Goal: Transaction & Acquisition: Purchase product/service

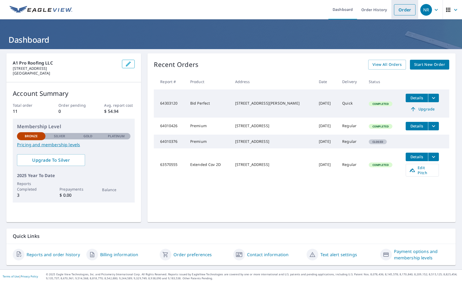
click at [409, 11] on link "Order" at bounding box center [405, 9] width 22 height 11
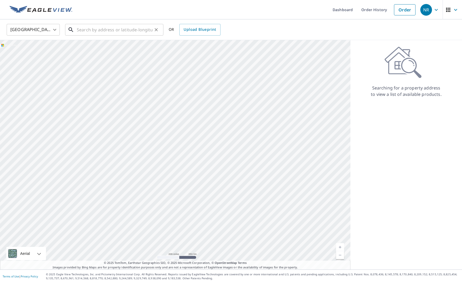
click at [100, 28] on input "text" at bounding box center [115, 29] width 76 height 15
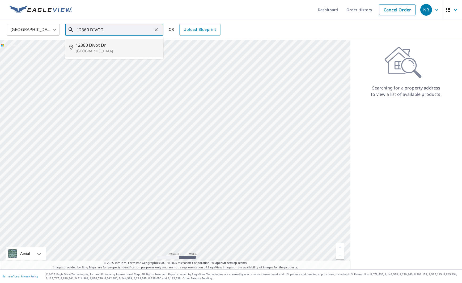
click at [90, 47] on span "12360 Divot Dr" at bounding box center [117, 45] width 83 height 6
type input "[STREET_ADDRESS][PERSON_NAME]"
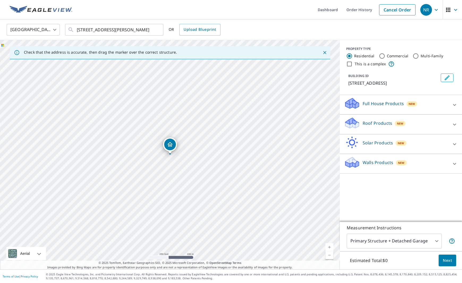
click at [441, 122] on div "Roof Products New" at bounding box center [396, 124] width 104 height 15
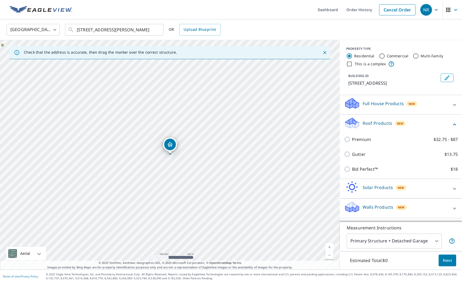
click at [449, 259] on span "Next" at bounding box center [447, 260] width 9 height 7
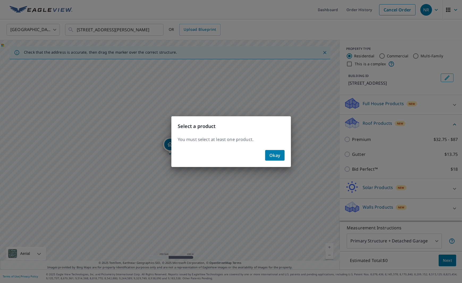
click at [275, 154] on span "Okay" at bounding box center [274, 155] width 11 height 7
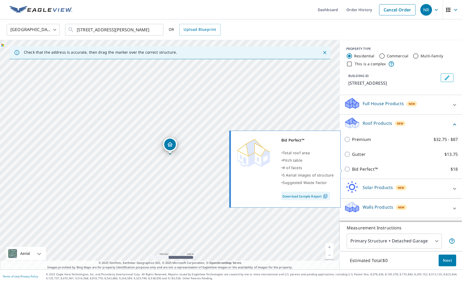
scroll to position [0, 0]
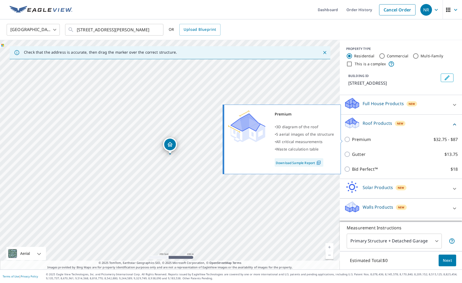
click at [359, 140] on p "Premium" at bounding box center [361, 139] width 19 height 6
click at [352, 140] on input "Premium $32.75 - $87" at bounding box center [348, 139] width 8 height 6
checkbox input "true"
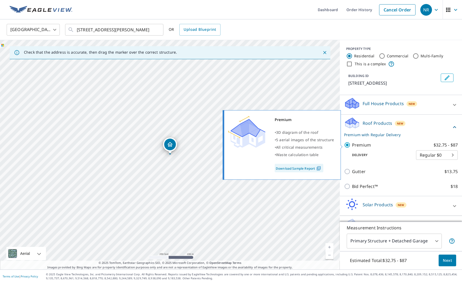
scroll to position [0, 0]
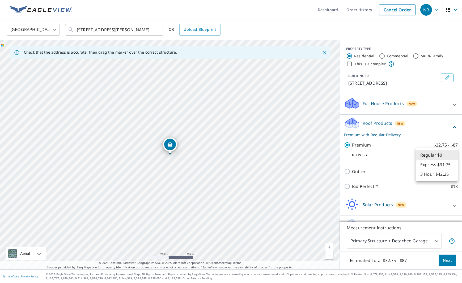
click at [442, 158] on body "NR NR Dashboard Order History Cancel Order NR [GEOGRAPHIC_DATA] [GEOGRAPHIC_DAT…" at bounding box center [231, 141] width 462 height 283
click at [452, 260] on div at bounding box center [231, 141] width 462 height 283
click at [451, 260] on span "Next" at bounding box center [447, 260] width 9 height 7
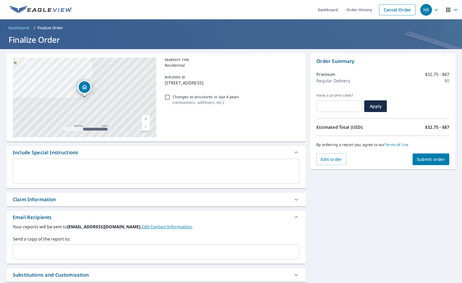
click at [432, 160] on span "Submit order" at bounding box center [431, 159] width 28 height 6
